Goal: Information Seeking & Learning: Learn about a topic

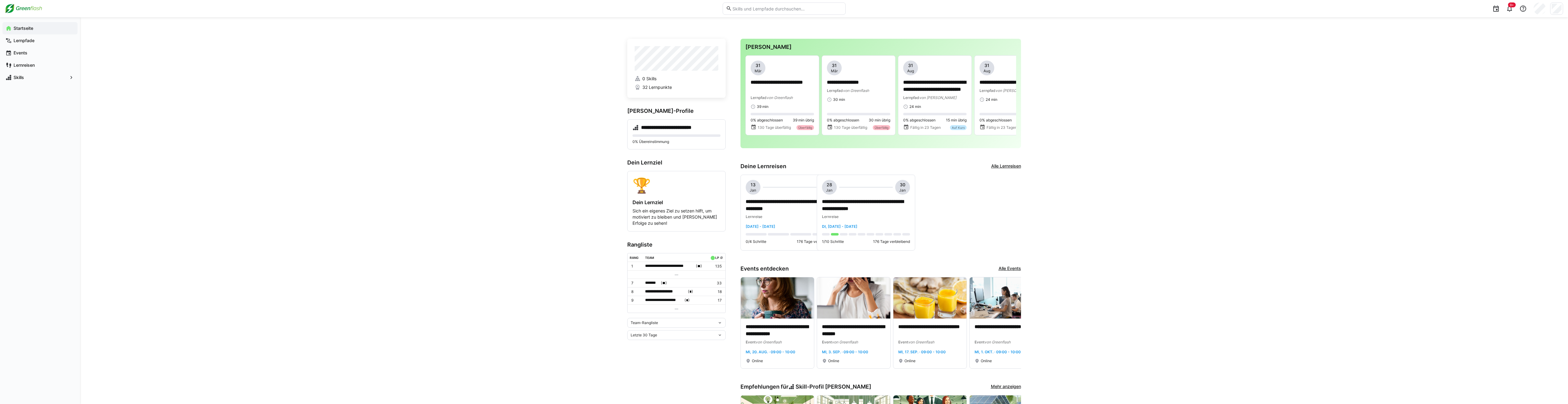
scroll to position [357, 0]
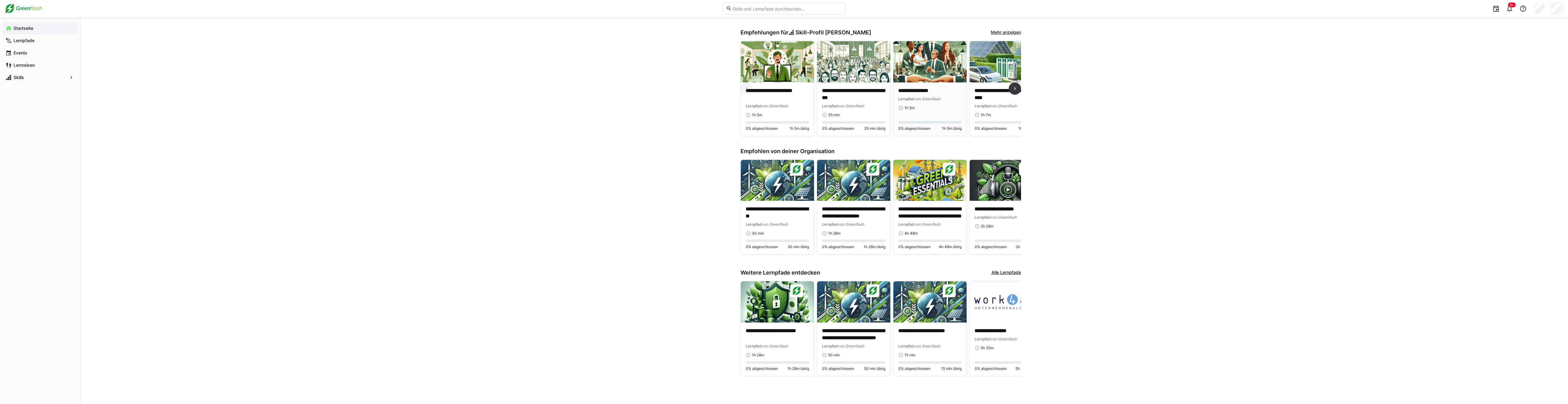
click at [919, 70] on img at bounding box center [929, 62] width 73 height 41
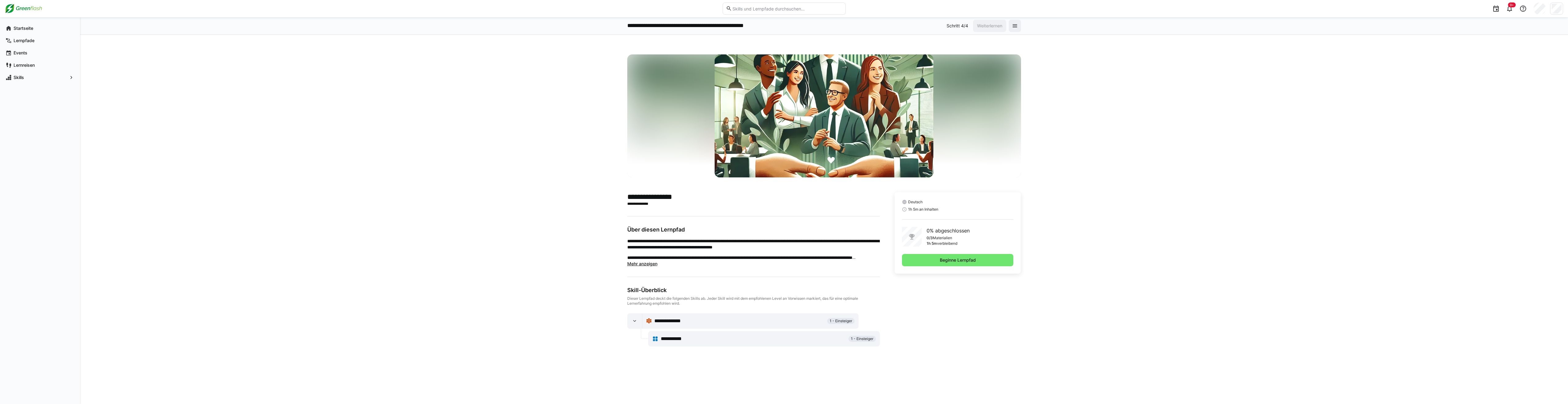
click at [635, 263] on span "Mehr anzeigen" at bounding box center [642, 264] width 31 height 5
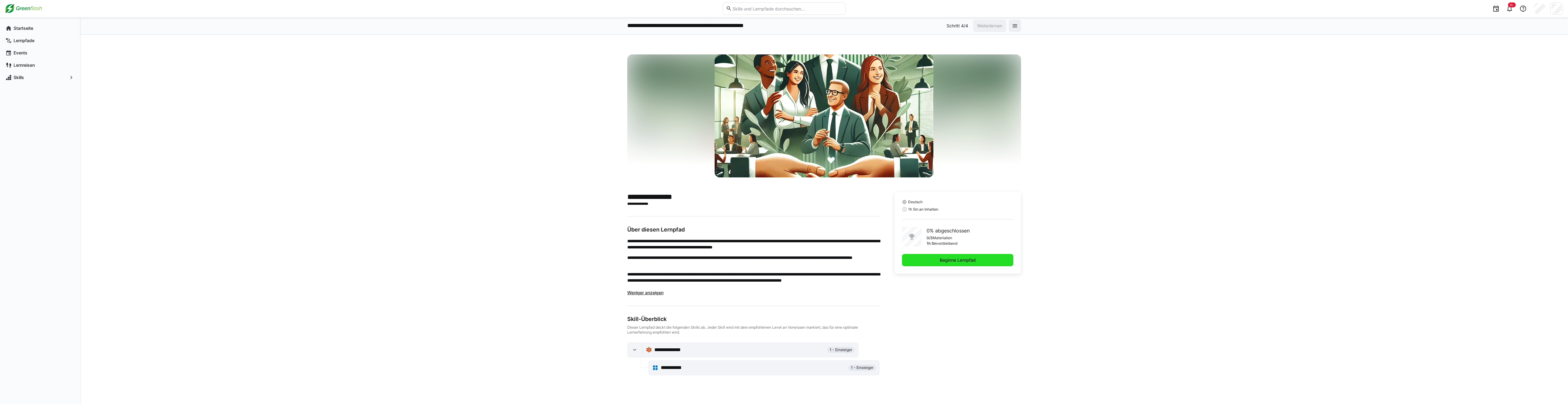
click at [950, 259] on span "Beginne Lernpfad" at bounding box center [958, 259] width 38 height 6
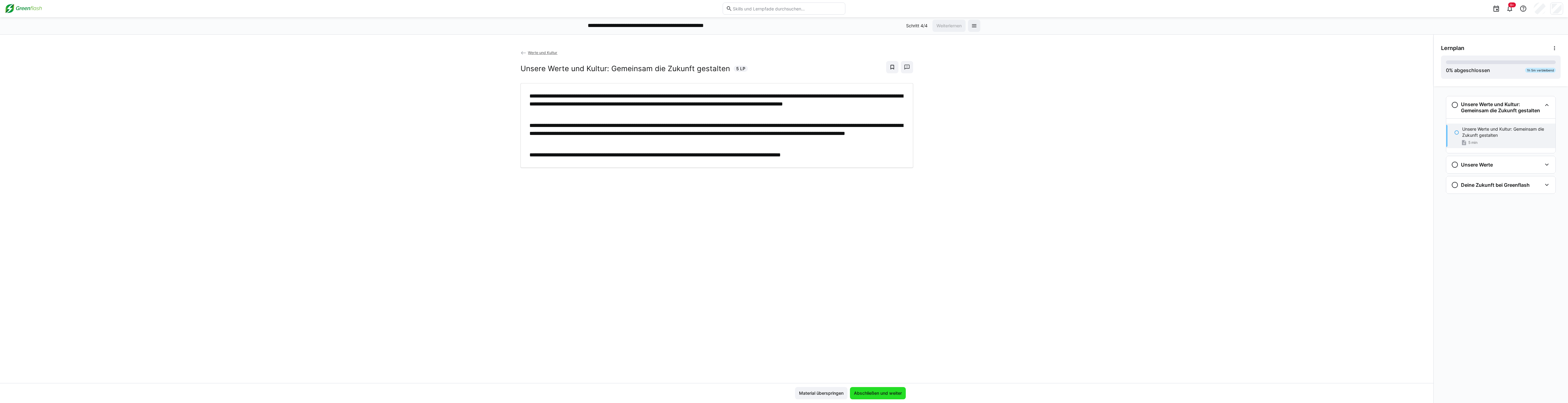
click at [871, 393] on span "Abschließen und weiter" at bounding box center [877, 392] width 49 height 6
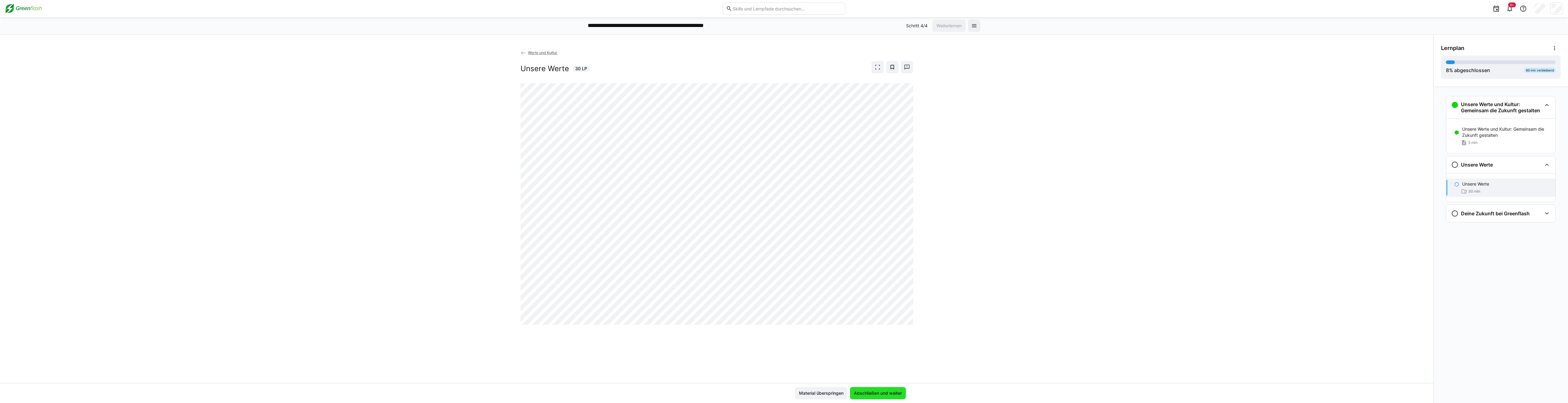
click at [866, 389] on span "Abschließen und weiter" at bounding box center [878, 393] width 56 height 13
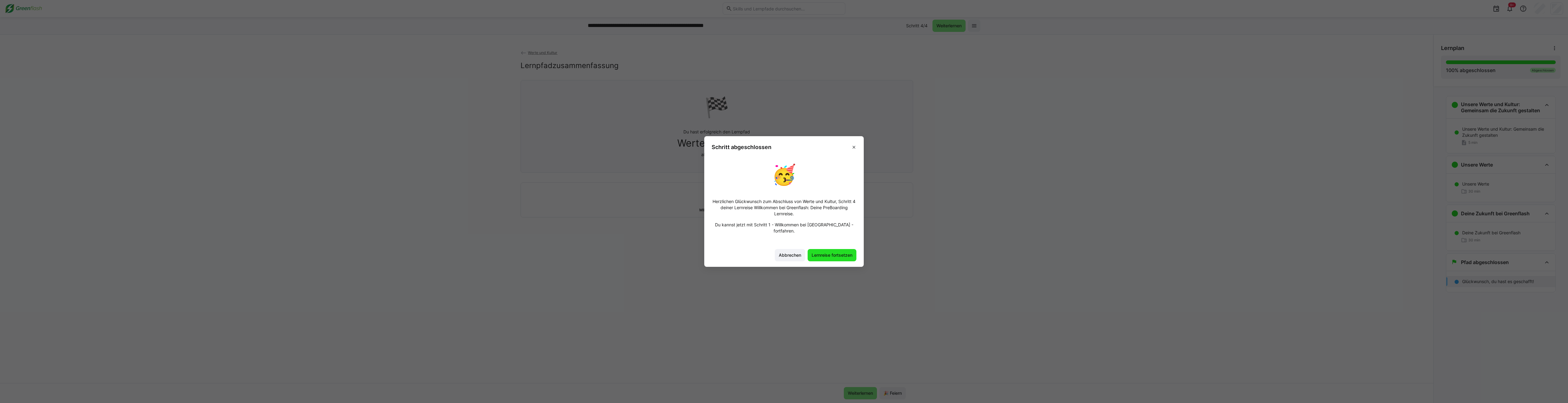
click at [823, 252] on span "Lernreise fortsetzen" at bounding box center [832, 254] width 43 height 6
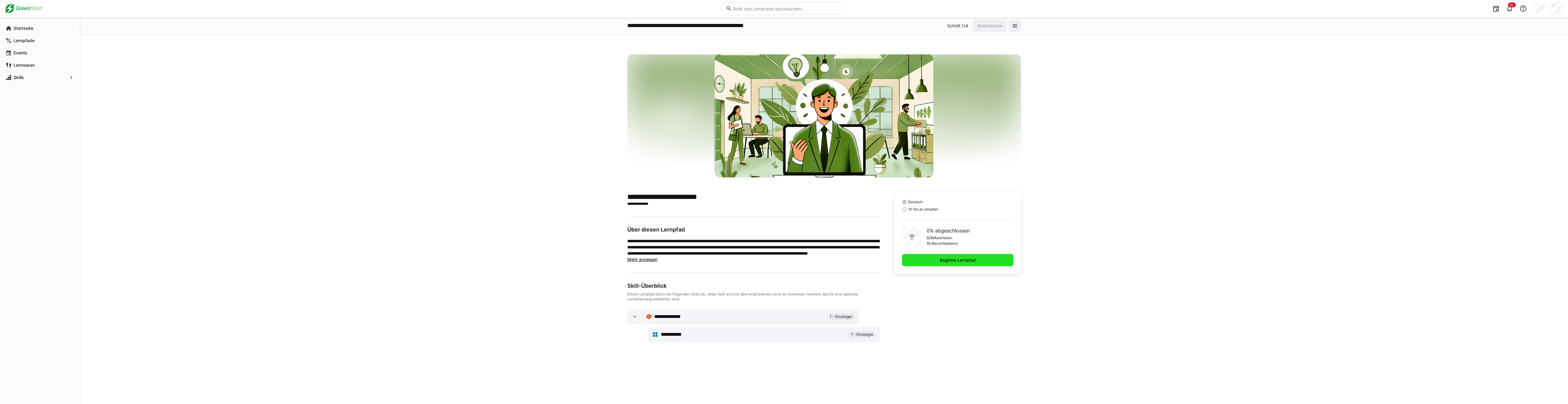
click at [955, 260] on span "Beginne Lernpfad" at bounding box center [958, 259] width 38 height 6
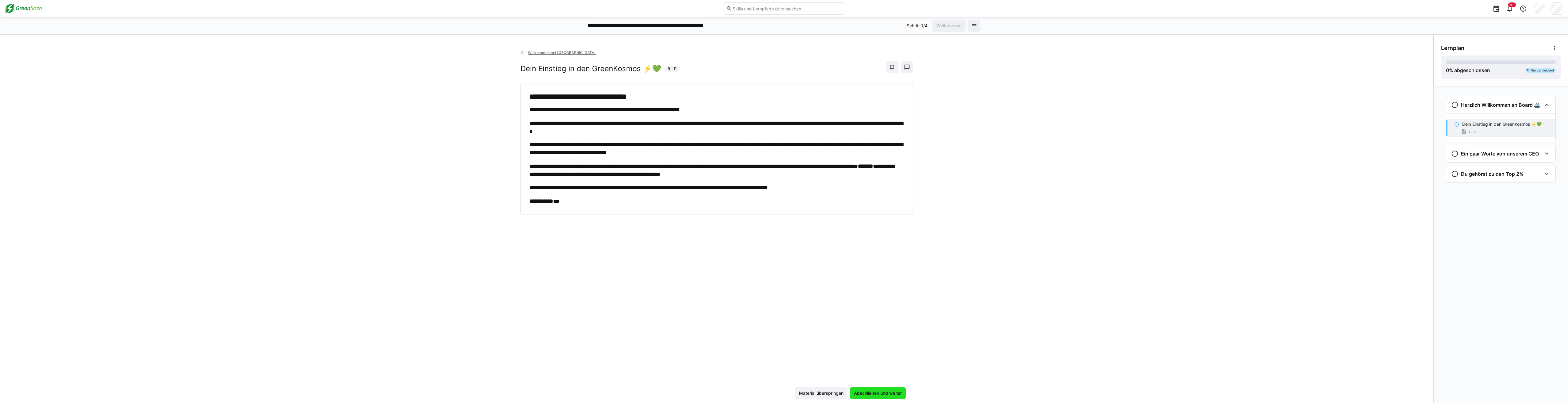
click at [867, 392] on span "Abschließen und weiter" at bounding box center [877, 392] width 49 height 6
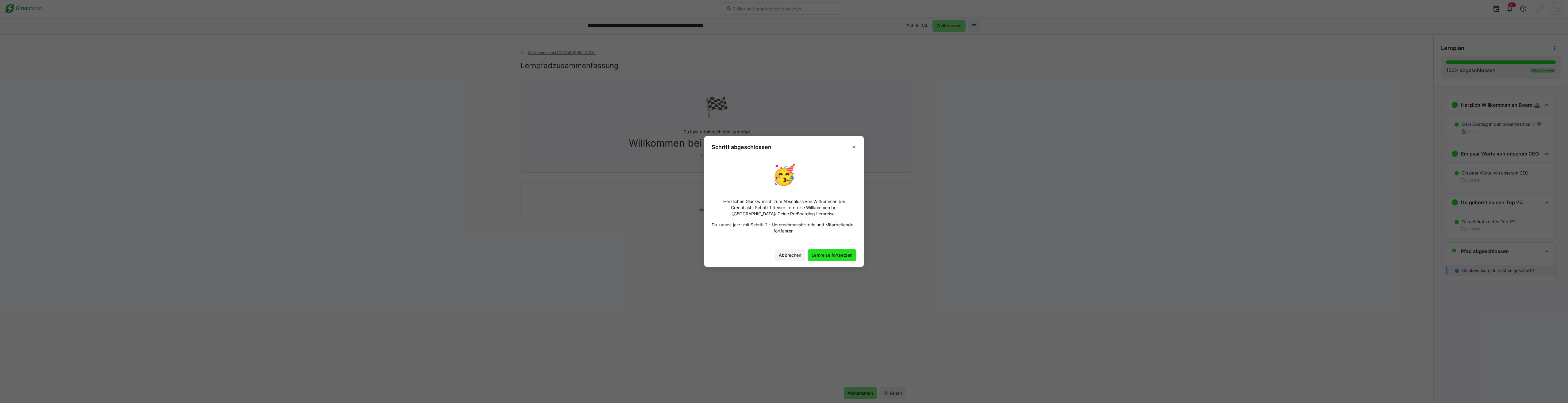
click at [828, 253] on span "Lernreise fortsetzen" at bounding box center [832, 254] width 43 height 6
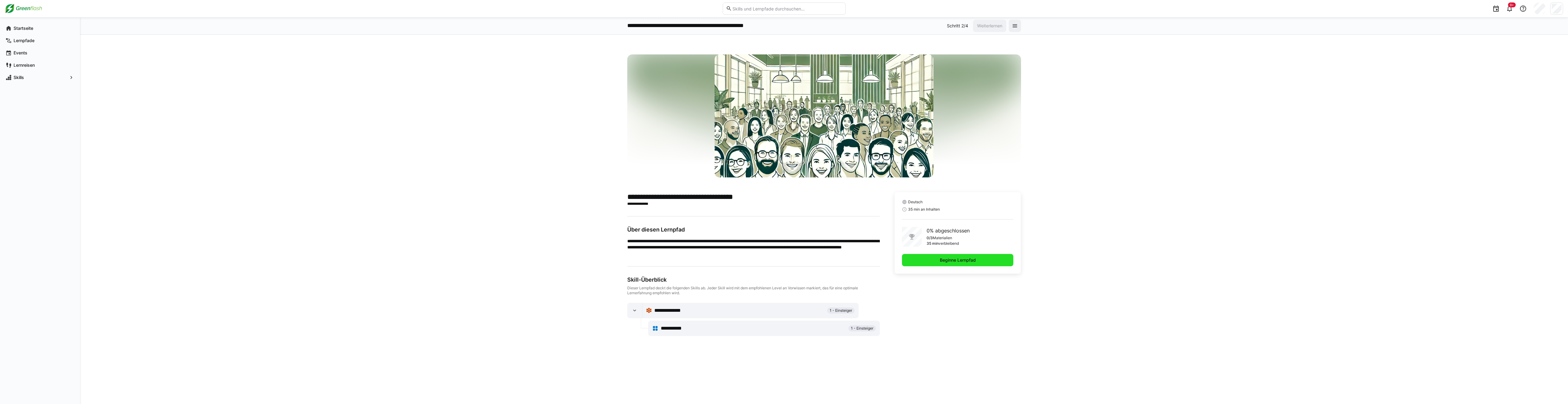
click at [949, 261] on span "Beginne Lernpfad" at bounding box center [958, 259] width 38 height 6
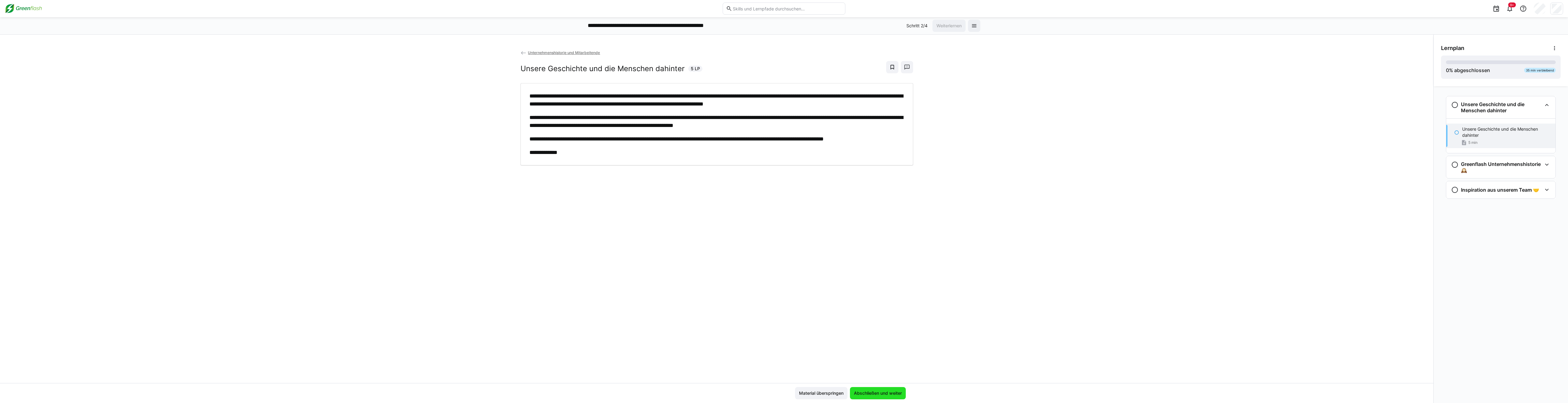
click at [889, 394] on span "Abschließen und weiter" at bounding box center [877, 392] width 49 height 6
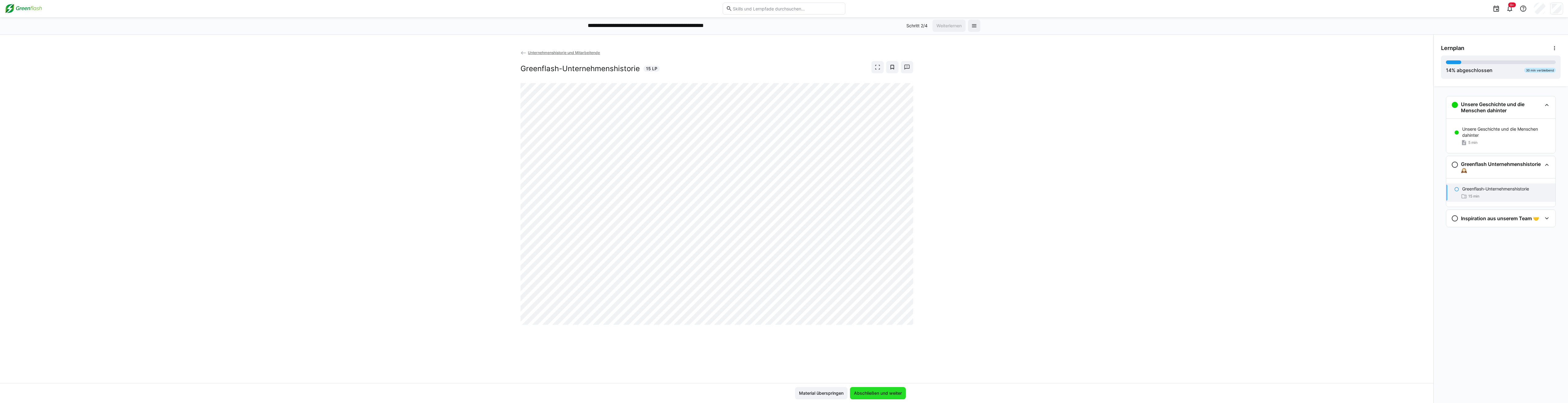
click at [888, 390] on span "Abschließen und weiter" at bounding box center [877, 392] width 49 height 6
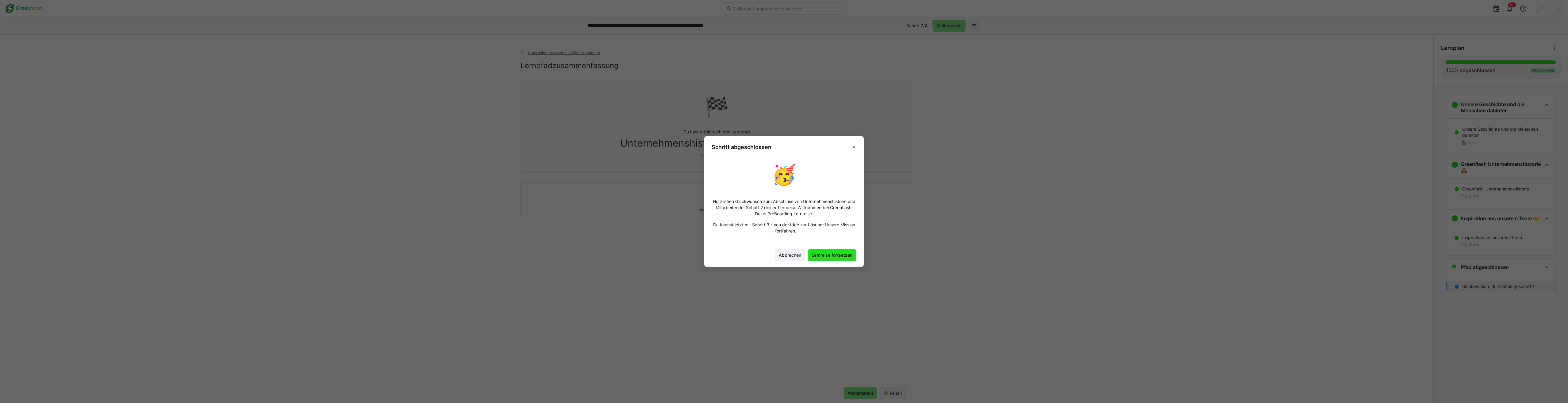
click at [828, 257] on span "Lernreise fortsetzen" at bounding box center [832, 254] width 43 height 6
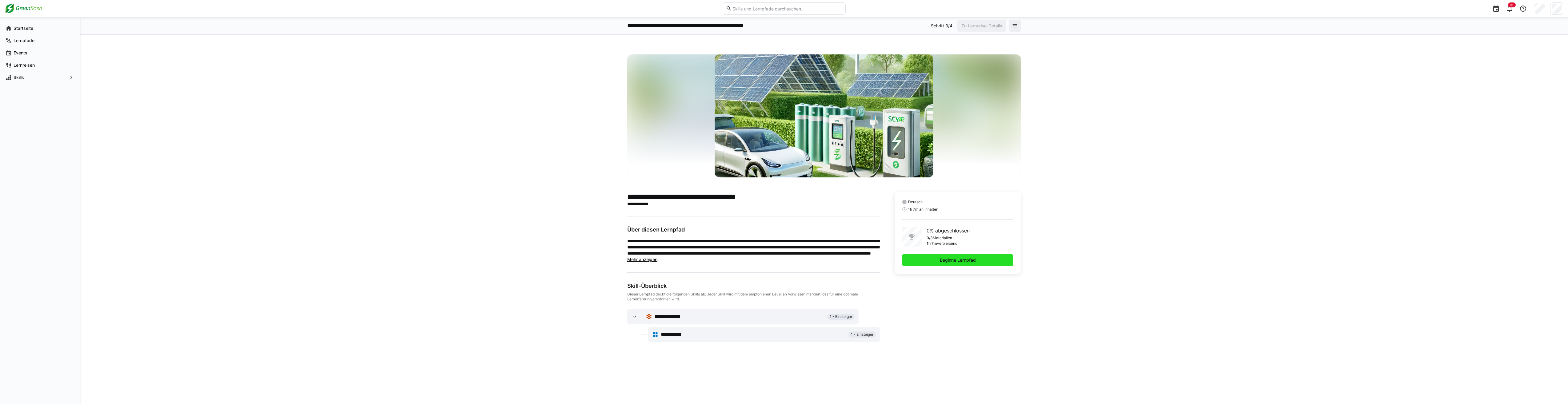
click at [943, 263] on span "Beginne Lernpfad" at bounding box center [958, 259] width 38 height 6
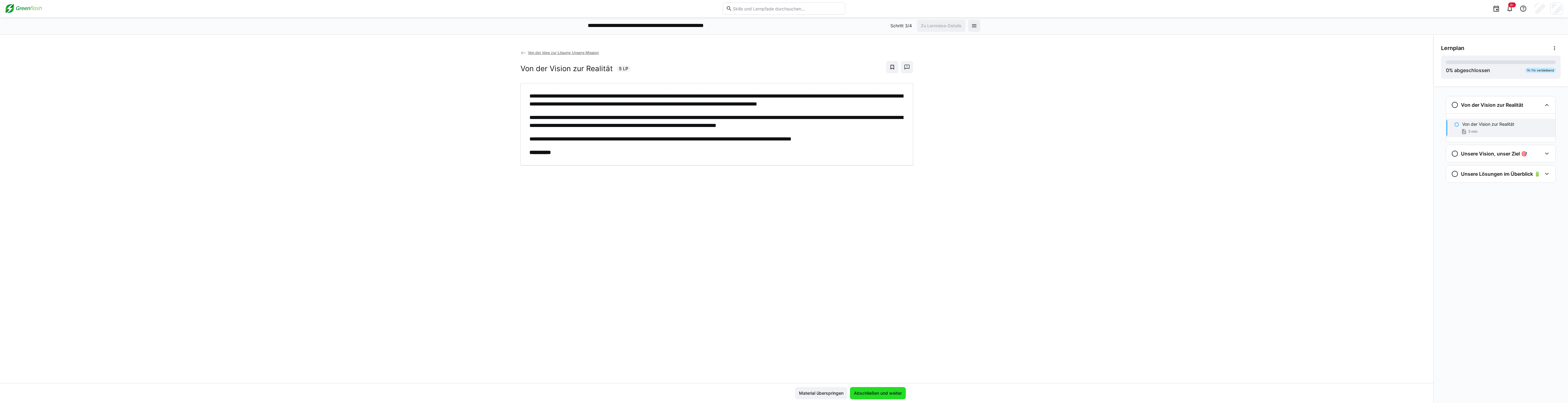
click at [872, 391] on span "Abschließen und weiter" at bounding box center [877, 392] width 49 height 6
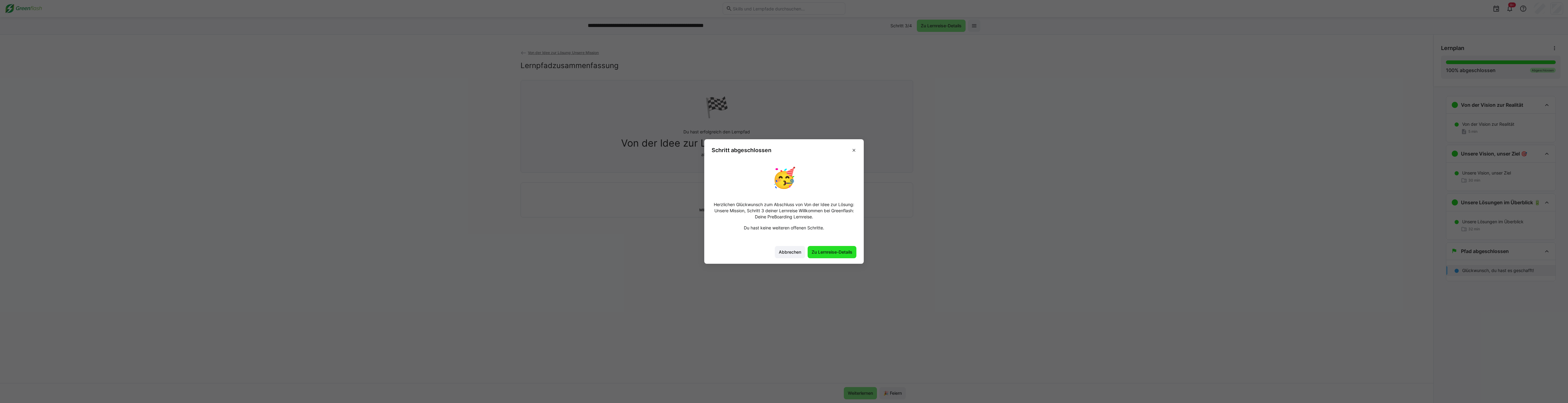
click at [822, 253] on span "Zu Lernreise-Details" at bounding box center [832, 252] width 43 height 6
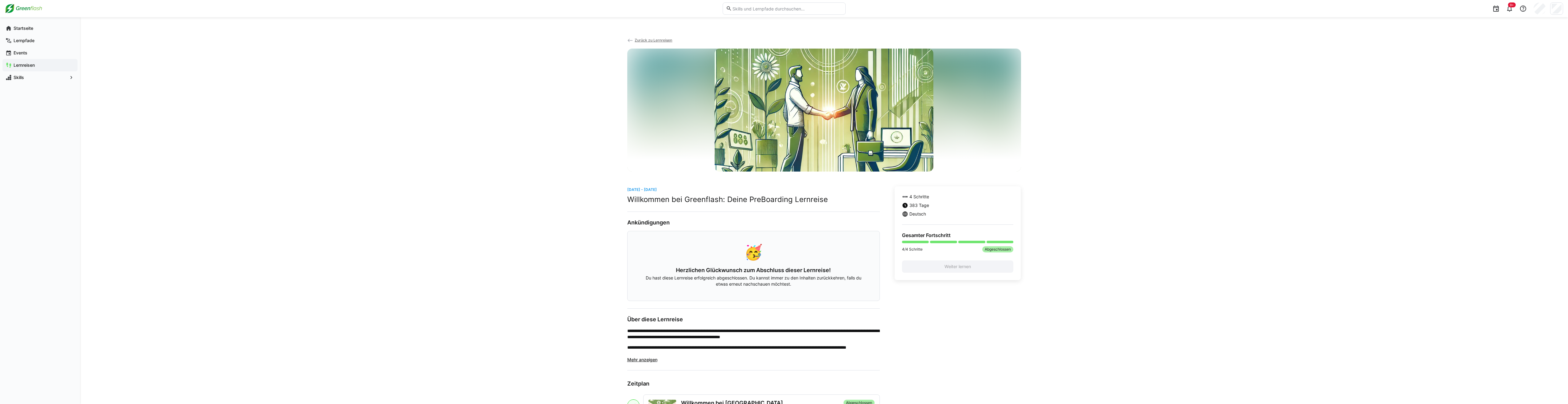
click at [644, 40] on span "Zurück zu Lernreisen" at bounding box center [653, 40] width 38 height 4
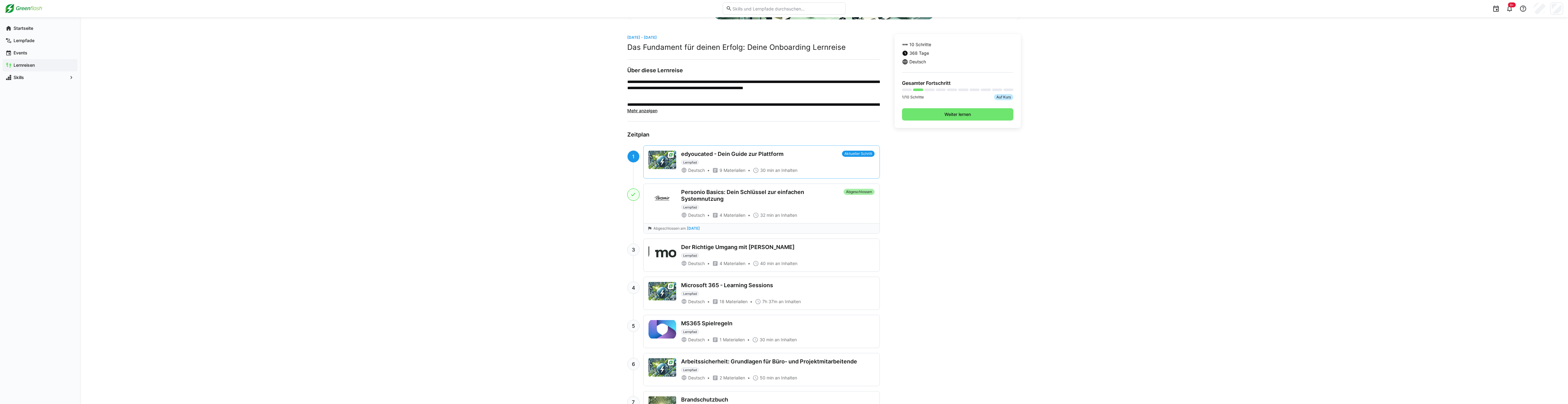
scroll to position [152, 0]
click at [685, 159] on div "edyoucated - Dein Guide zur Plattform Lernpfad" at bounding box center [760, 158] width 158 height 14
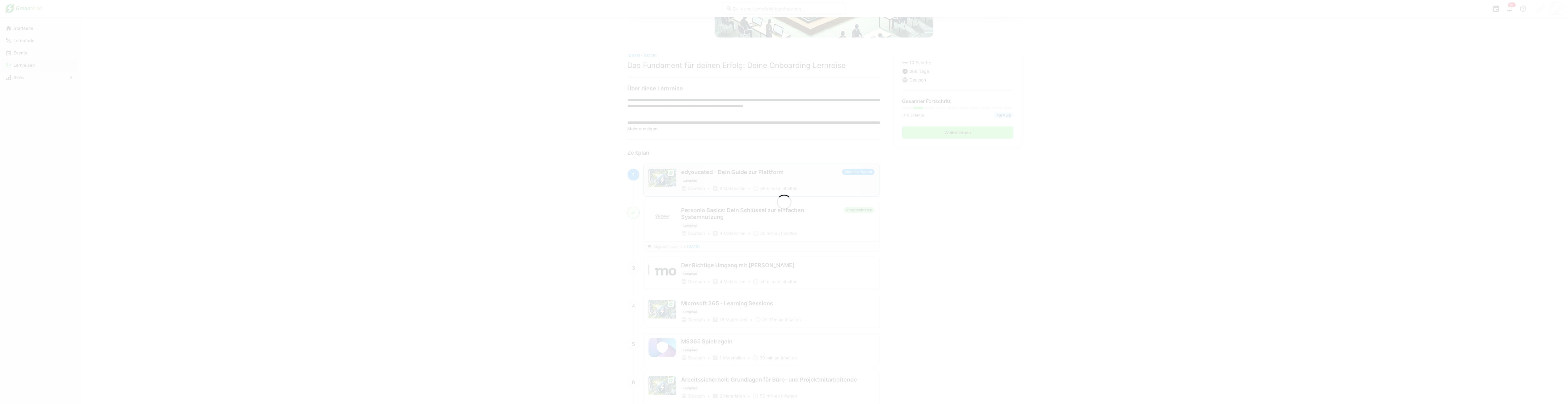
scroll to position [169, 0]
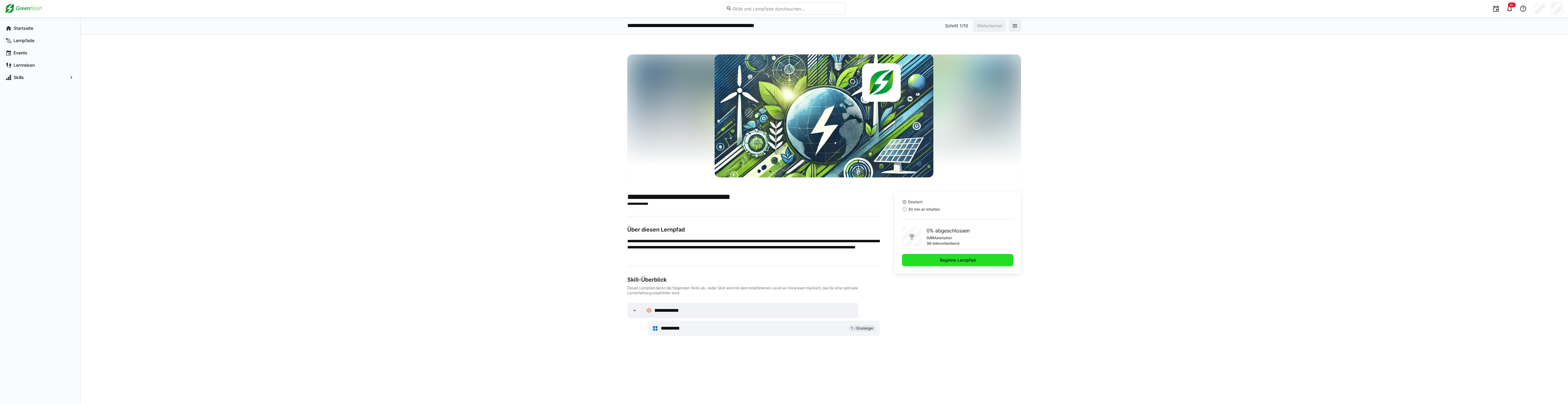
click at [939, 265] on span "Beginne Lernpfad" at bounding box center [958, 260] width 111 height 13
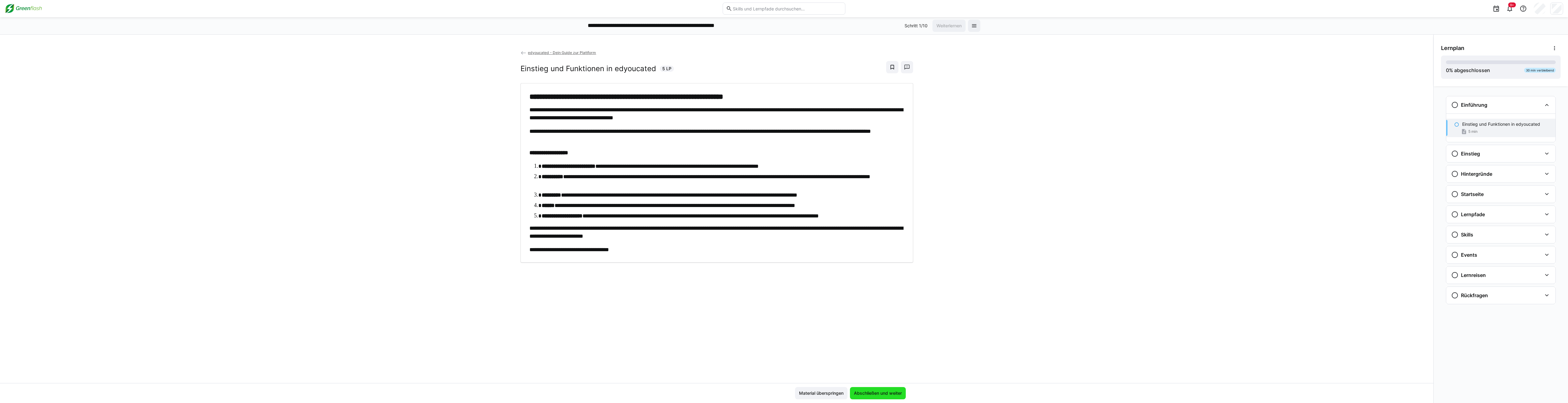
click at [878, 394] on span "Abschließen und weiter" at bounding box center [877, 392] width 49 height 6
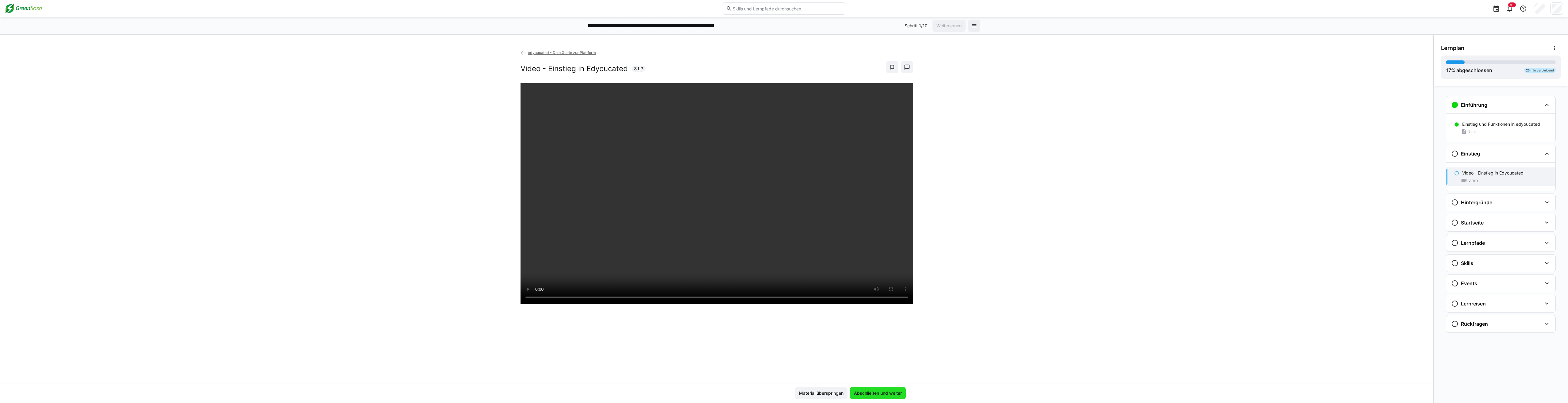
click at [858, 390] on span "Abschließen und weiter" at bounding box center [877, 392] width 49 height 6
click at [964, 254] on div "edyoucated - Dein Guide zur Plattform Video - Hintergründe einer skill-basierte…" at bounding box center [717, 216] width 1434 height 333
click at [866, 391] on span "Abschließen und weiter" at bounding box center [877, 392] width 49 height 6
click at [1495, 6] on eds-icon at bounding box center [1496, 8] width 7 height 7
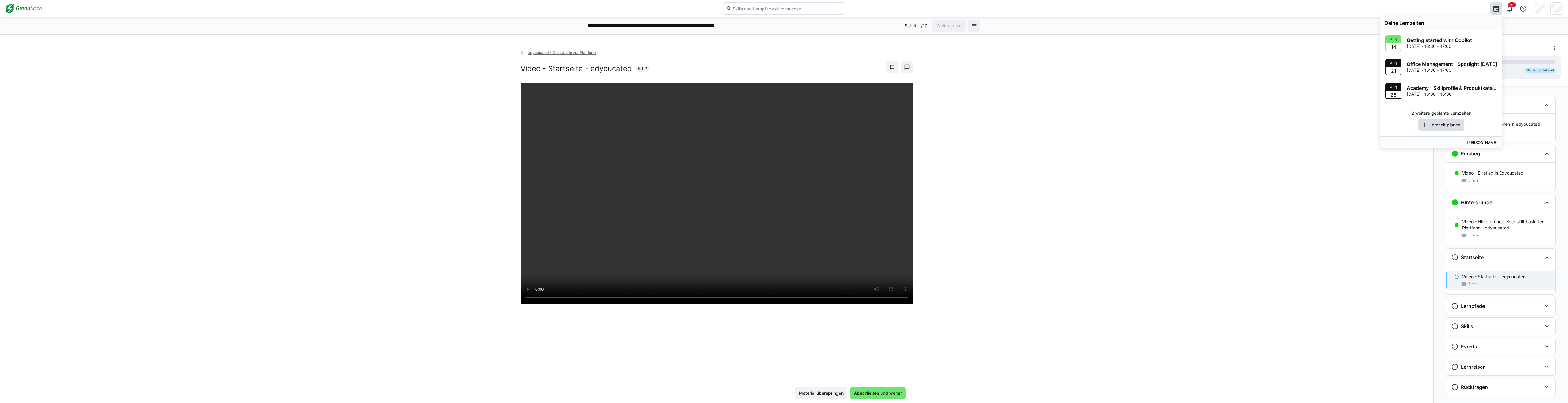
click at [1440, 126] on span "Lernzeit planen" at bounding box center [1444, 124] width 33 height 6
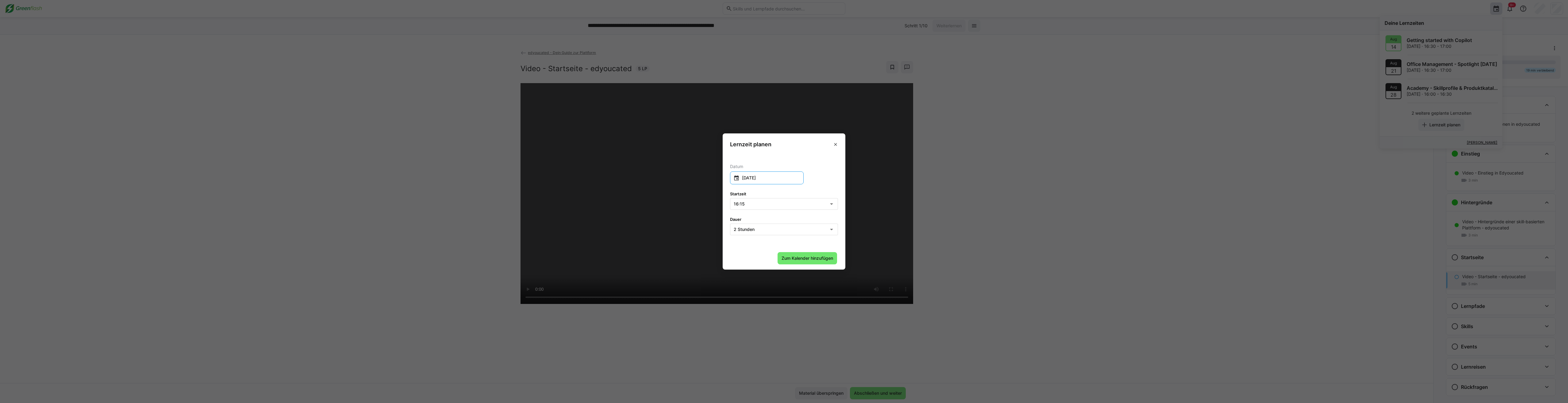
click at [763, 178] on input "[DATE]" at bounding box center [770, 177] width 61 height 6
click at [788, 247] on span "15" at bounding box center [788, 247] width 11 height 11
type input "[DATE]"
click at [835, 204] on icon at bounding box center [831, 204] width 7 height 7
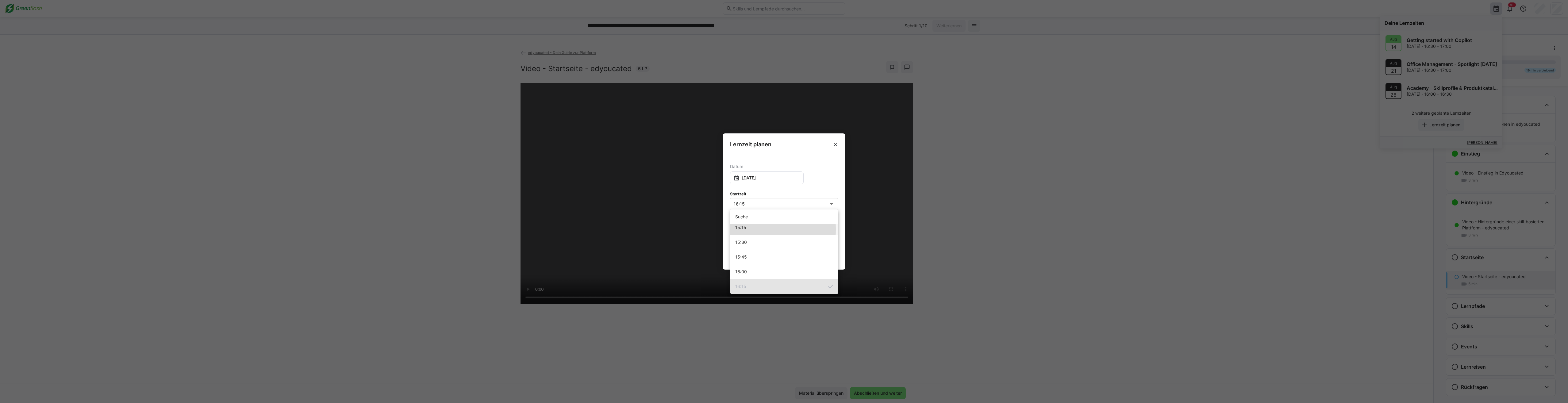
click at [751, 229] on mat-option "15:15" at bounding box center [784, 227] width 108 height 14
click at [829, 228] on icon at bounding box center [831, 229] width 7 height 7
click at [742, 253] on span "1 Stunde" at bounding box center [745, 253] width 18 height 5
click at [798, 261] on span "Zum Kalender hinzufügen" at bounding box center [807, 258] width 54 height 6
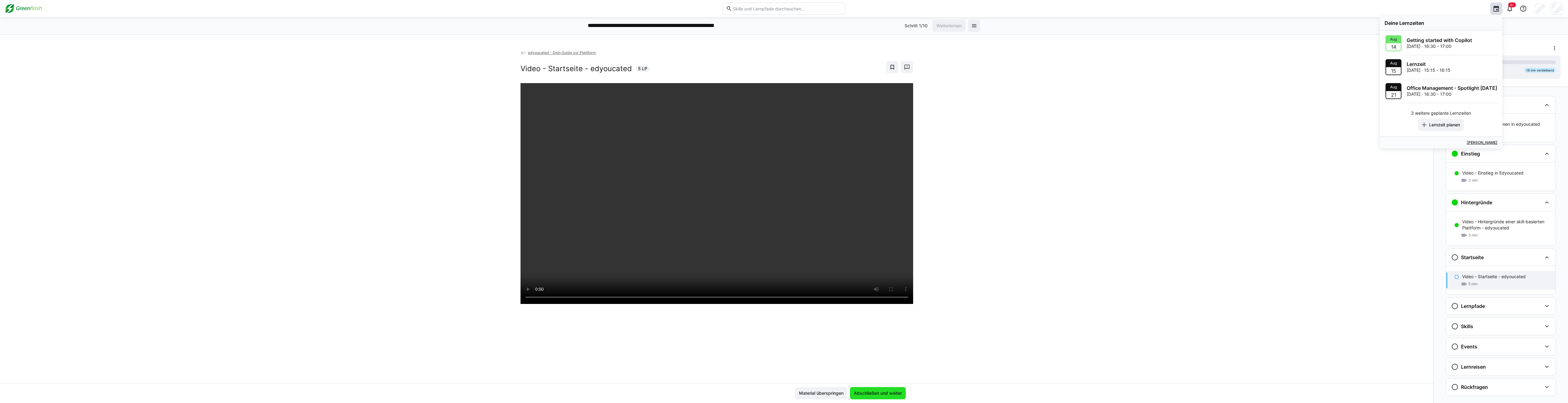
click at [870, 390] on span "Abschließen und weiter" at bounding box center [878, 393] width 56 height 13
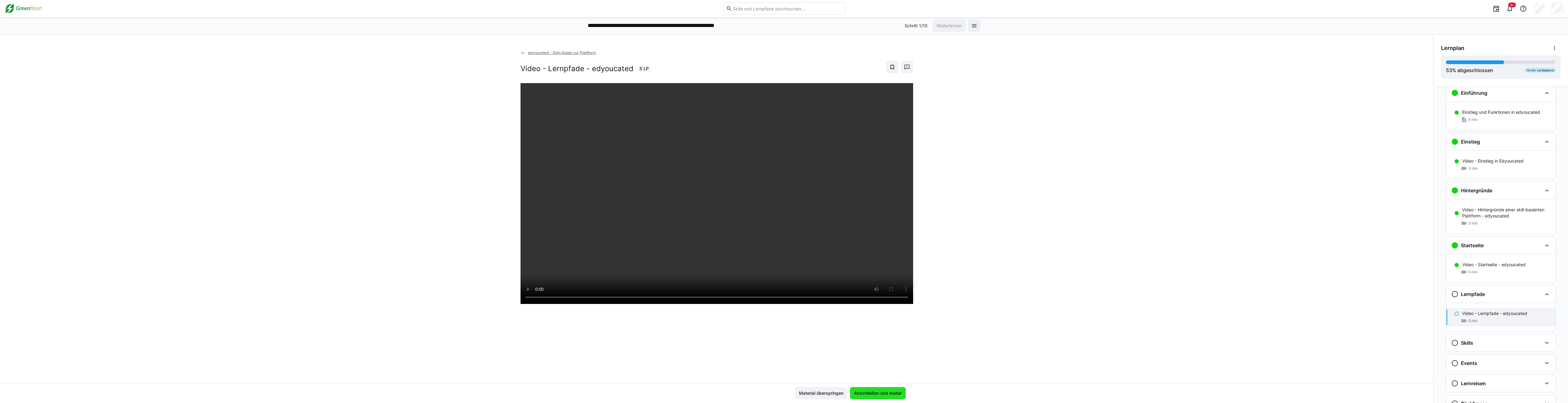
click at [883, 394] on span "Abschließen und weiter" at bounding box center [877, 392] width 49 height 6
click at [864, 393] on span "Abschließen und weiter" at bounding box center [877, 392] width 49 height 6
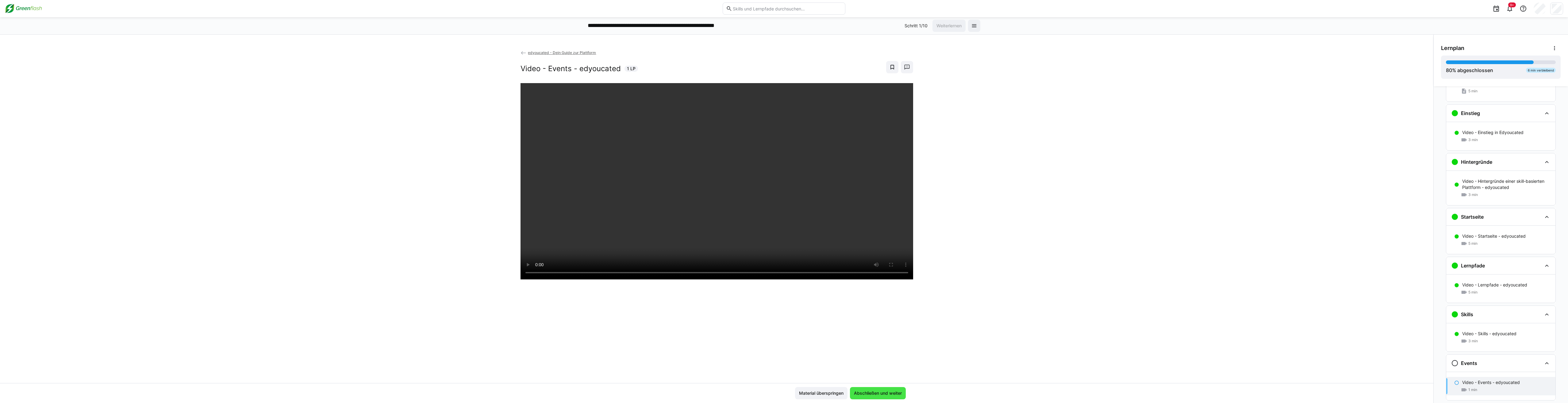
scroll to position [69, 0]
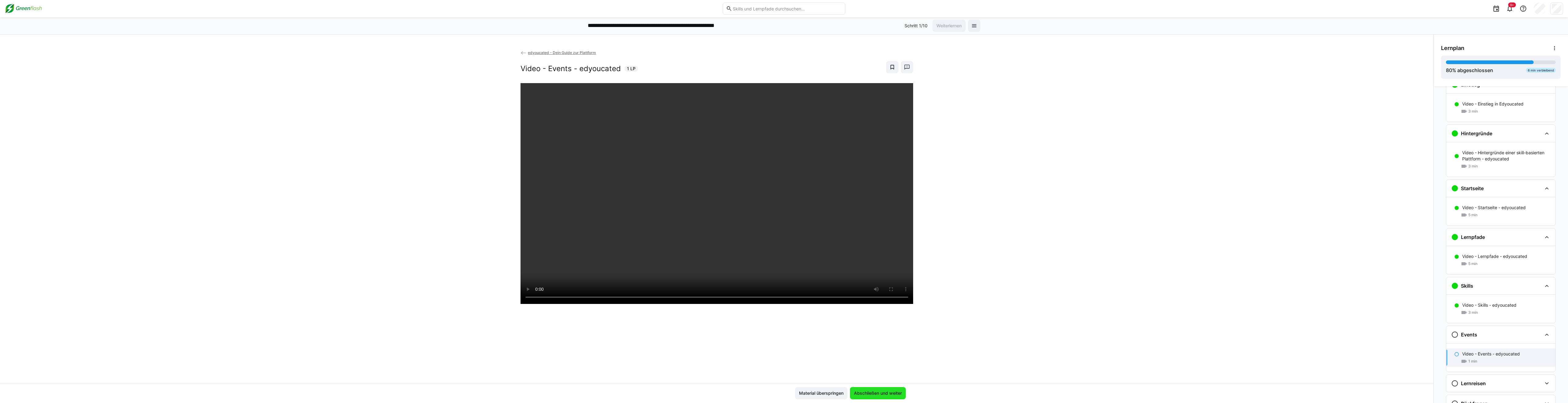
click at [860, 390] on span "Abschließen und weiter" at bounding box center [877, 392] width 49 height 6
click at [872, 390] on span "Abschließen und weiter" at bounding box center [877, 392] width 49 height 6
click at [857, 397] on span "Abschließen und weiter" at bounding box center [878, 393] width 56 height 13
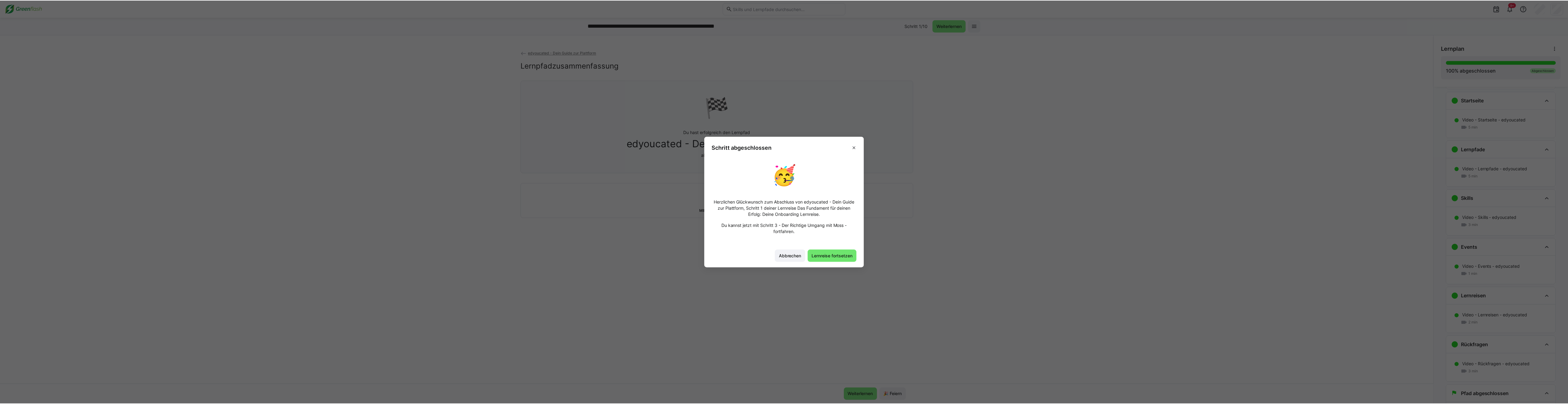
scroll to position [175, 0]
click at [834, 257] on span "Lernreise fortsetzen" at bounding box center [835, 255] width 43 height 6
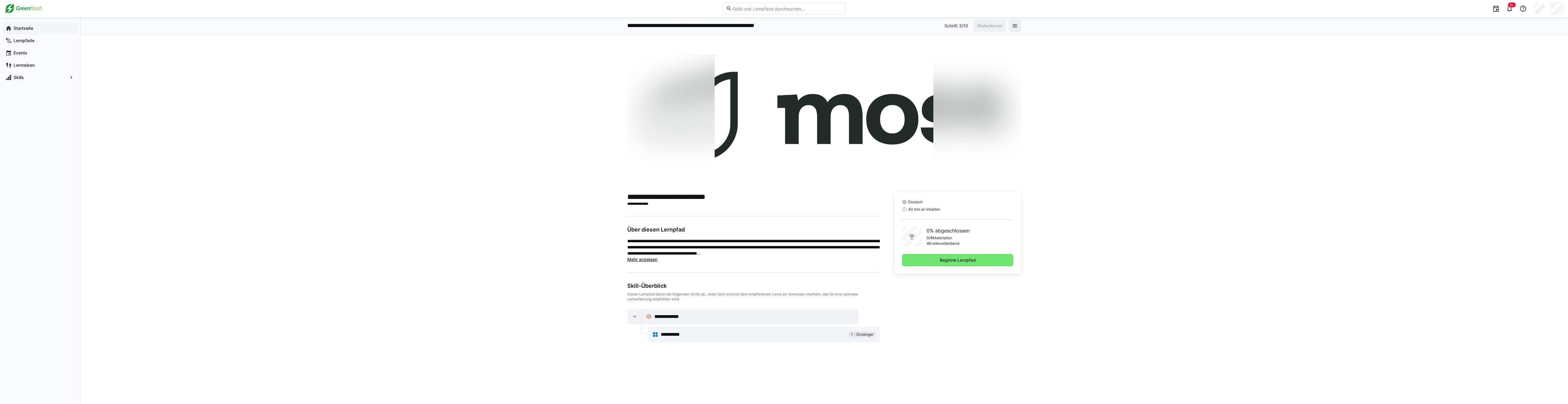
click at [0, 0] on app-navigation-label "Startseite" at bounding box center [0, 0] width 0 height 0
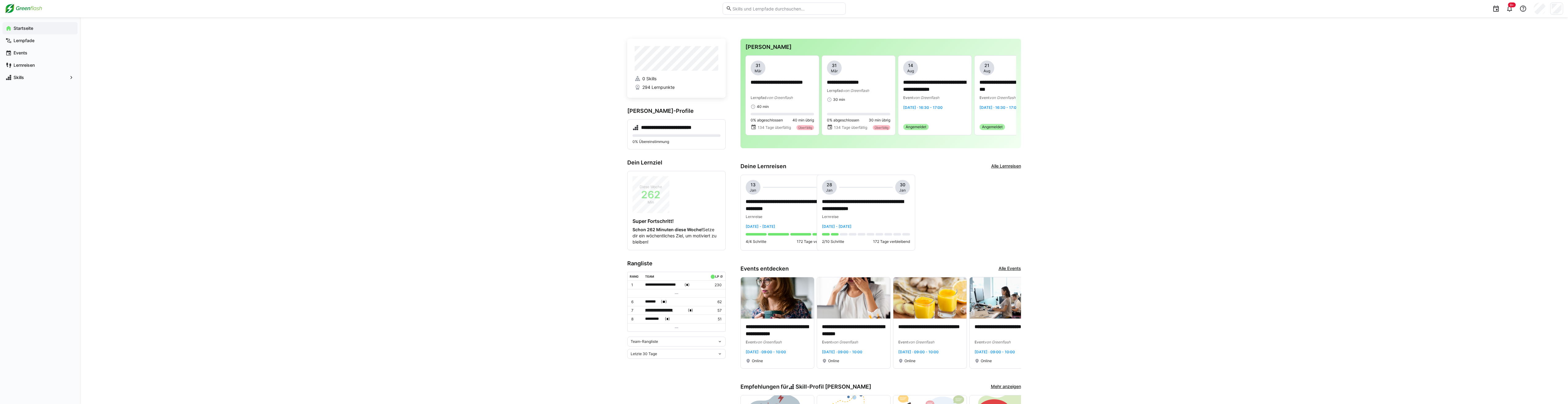
click at [662, 309] on span "**********" at bounding box center [666, 310] width 41 height 6
click at [659, 258] on div at bounding box center [784, 202] width 1568 height 404
click at [657, 128] on h4 "**********" at bounding box center [672, 127] width 64 height 6
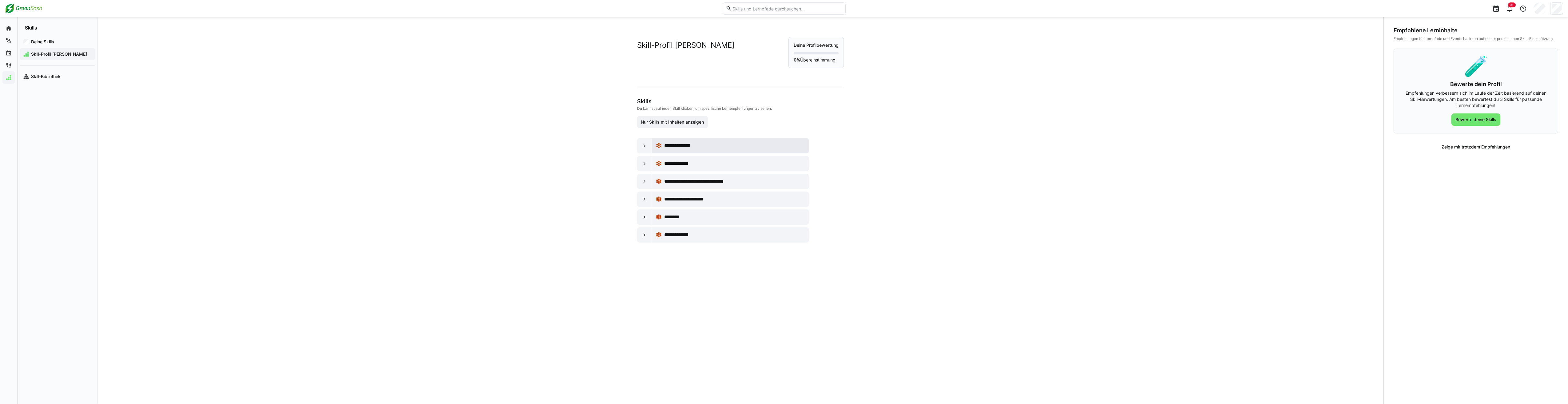
click at [678, 149] on div "**********" at bounding box center [731, 145] width 149 height 13
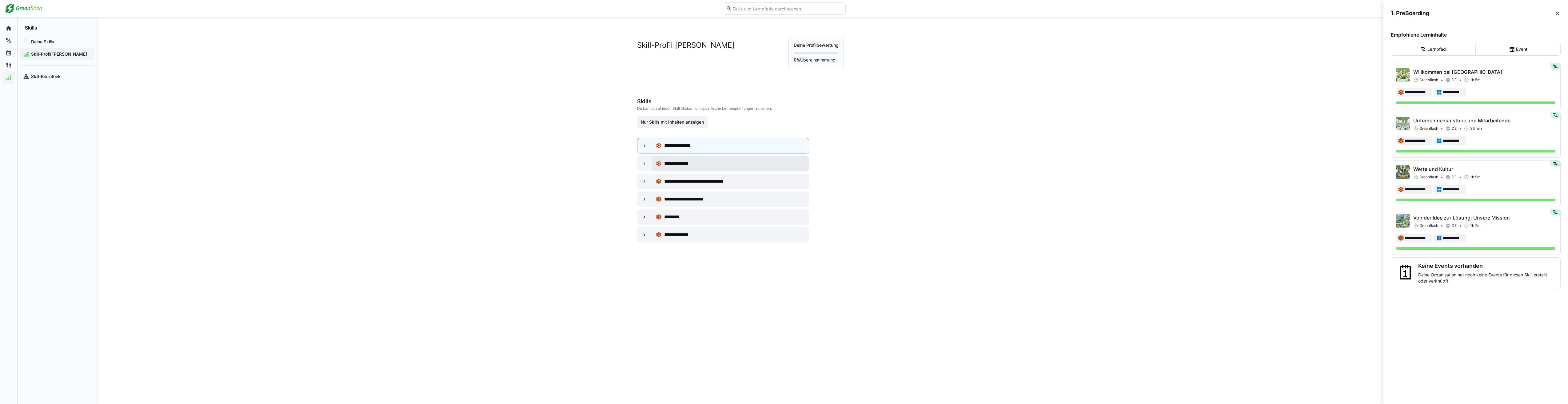
click at [738, 157] on div "**********" at bounding box center [731, 163] width 149 height 13
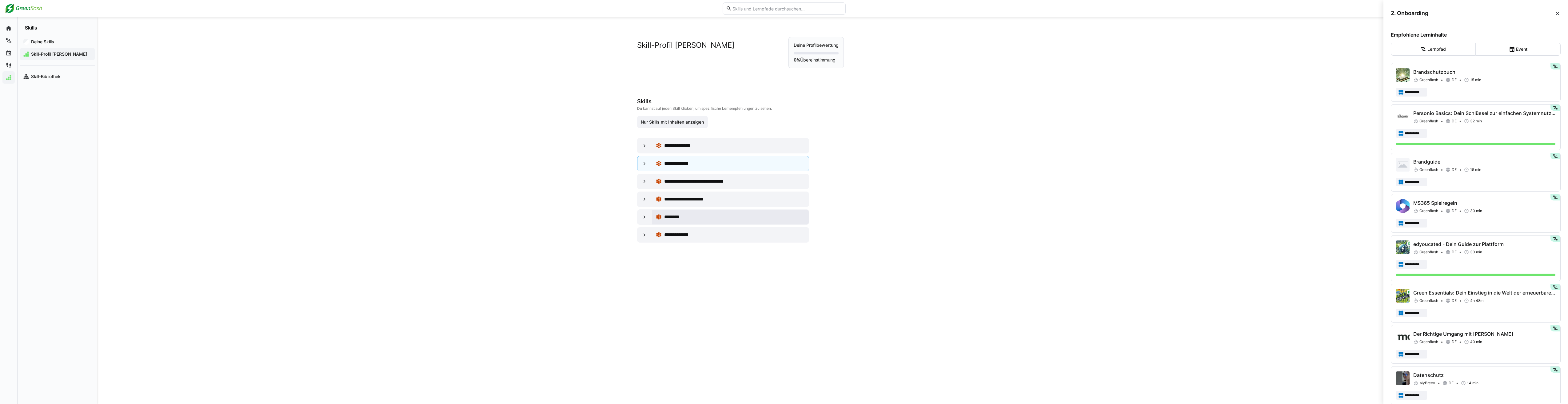
click at [683, 217] on span "********" at bounding box center [676, 217] width 23 height 7
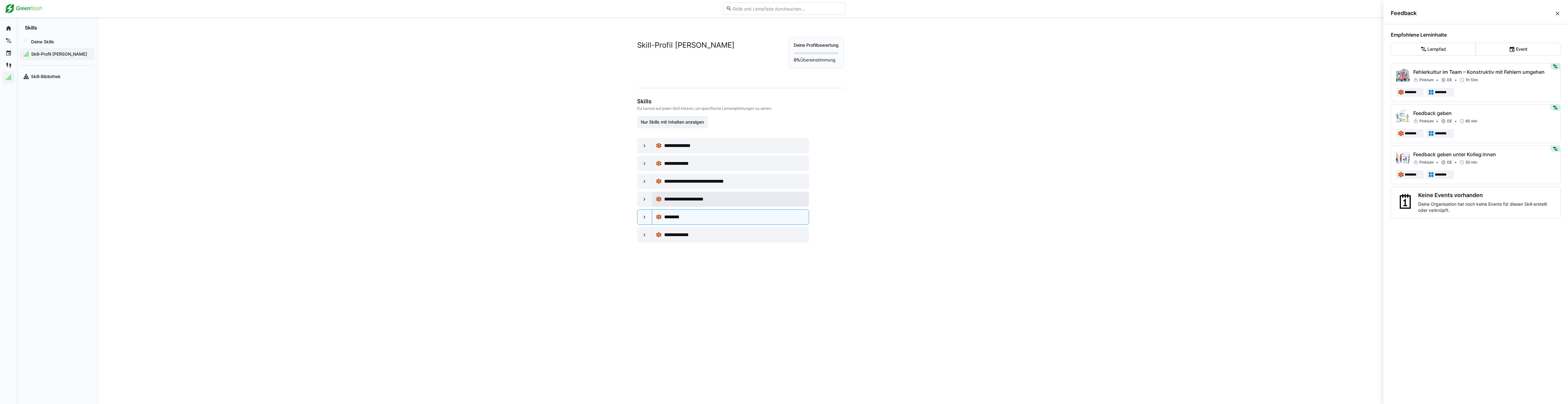
click at [679, 198] on span "**********" at bounding box center [689, 199] width 50 height 7
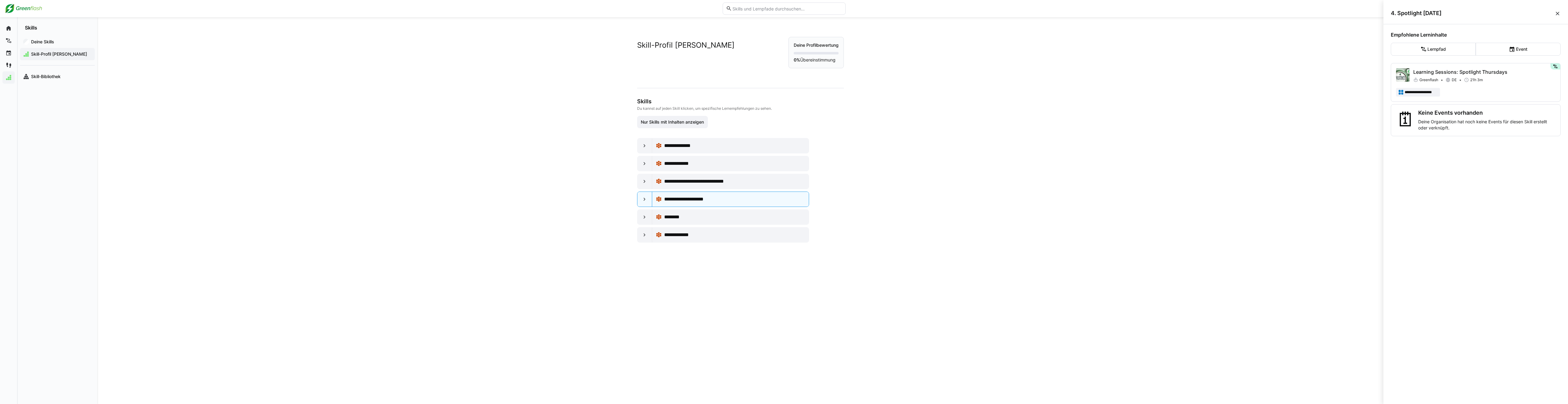
click at [803, 58] on p "0% Übereinstimmung" at bounding box center [816, 59] width 45 height 6
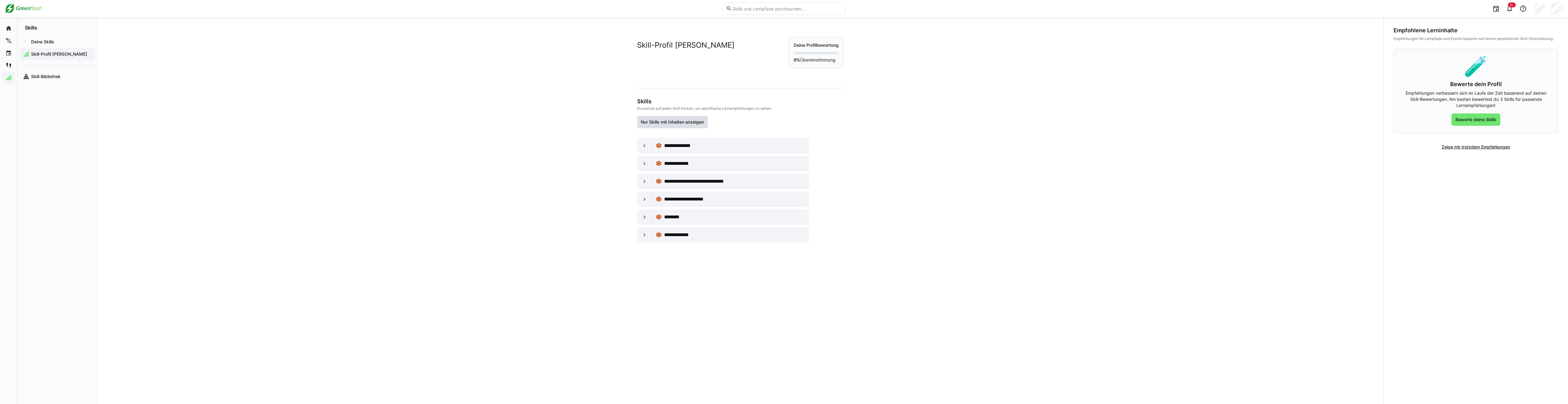
click at [674, 122] on span "Nur Skills mit Inhalten anzeigen" at bounding box center [672, 121] width 65 height 6
click at [670, 233] on span "**********" at bounding box center [682, 234] width 36 height 7
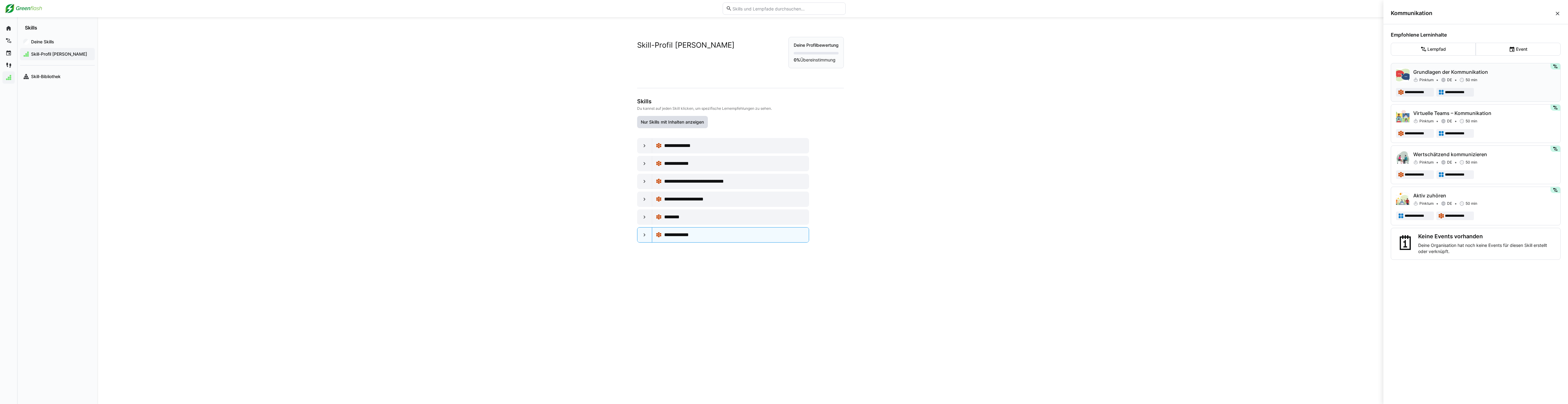
click at [1418, 75] on p "Grundlagen der Kommunikation" at bounding box center [1484, 72] width 142 height 7
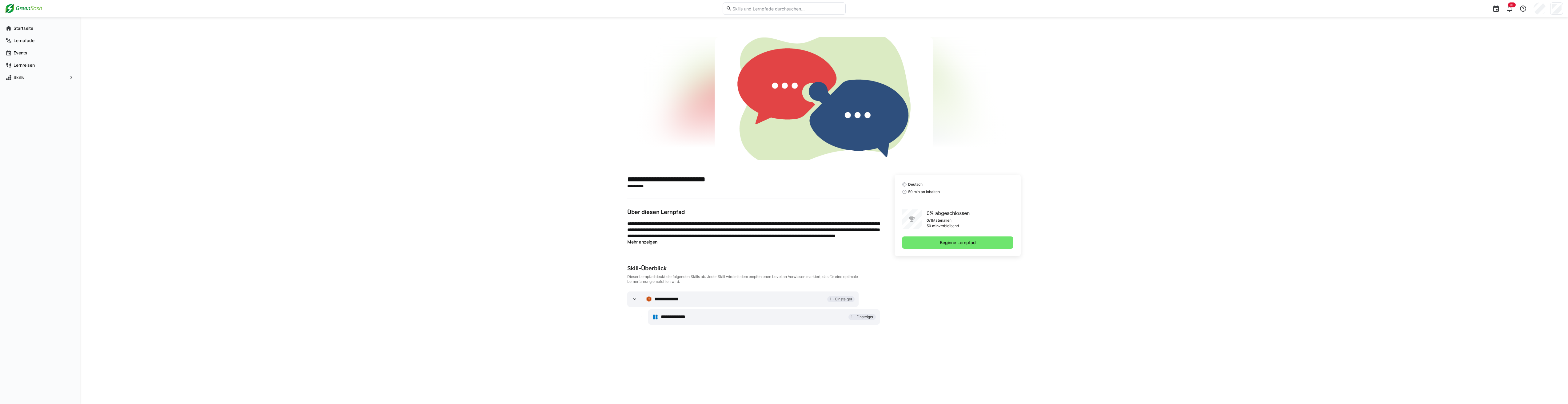
click at [638, 241] on span "Mehr anzeigen" at bounding box center [642, 242] width 31 height 5
click at [935, 243] on span "Beginne Lernpfad" at bounding box center [958, 242] width 111 height 13
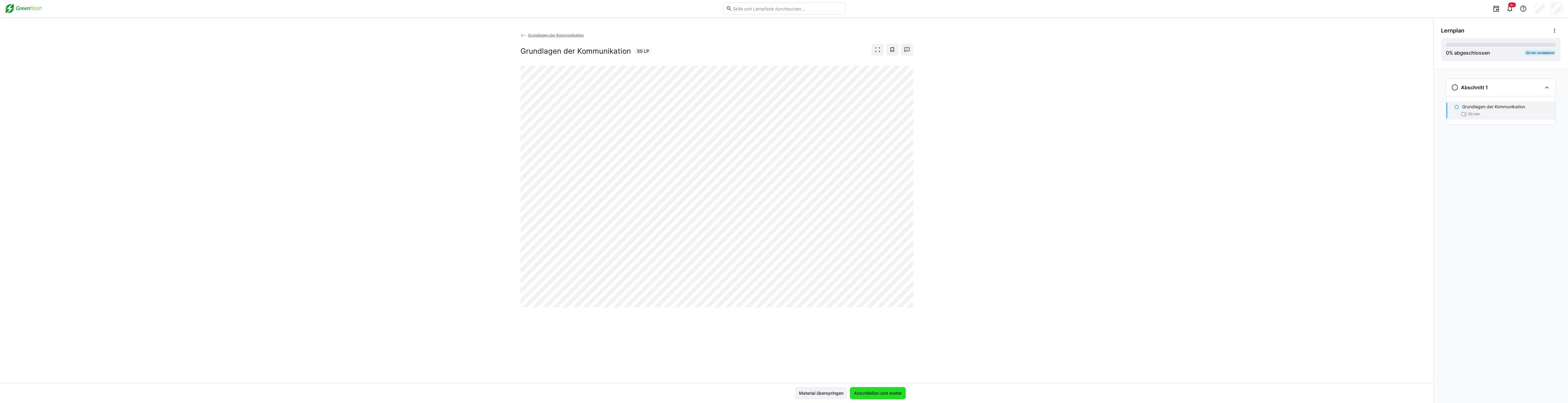
click at [871, 391] on span "Abschließen und weiter" at bounding box center [877, 392] width 49 height 6
click at [538, 35] on span "Grundlagen der Kommunikation" at bounding box center [556, 35] width 56 height 4
